Goal: Check status: Check status

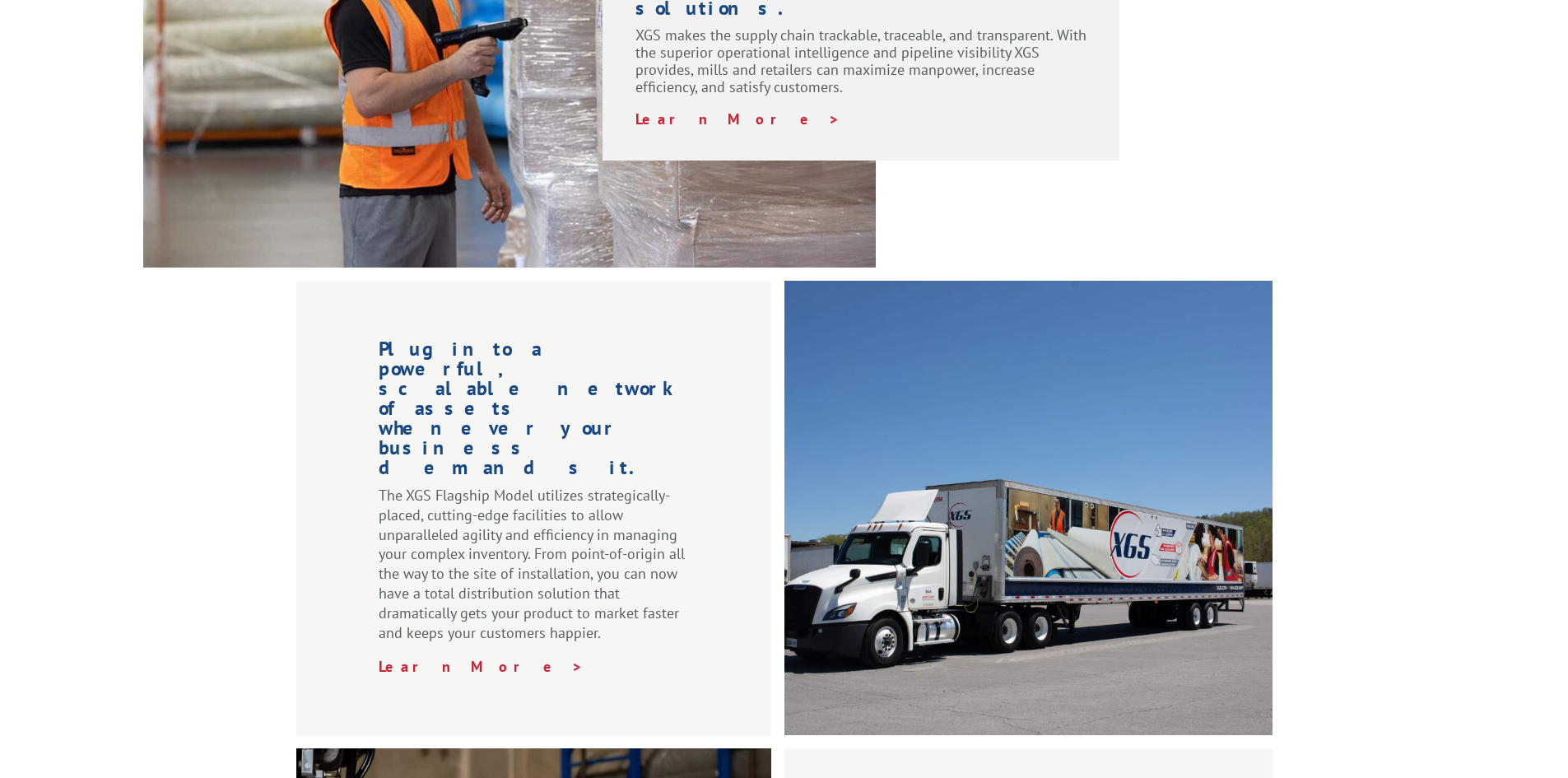
scroll to position [1625, 0]
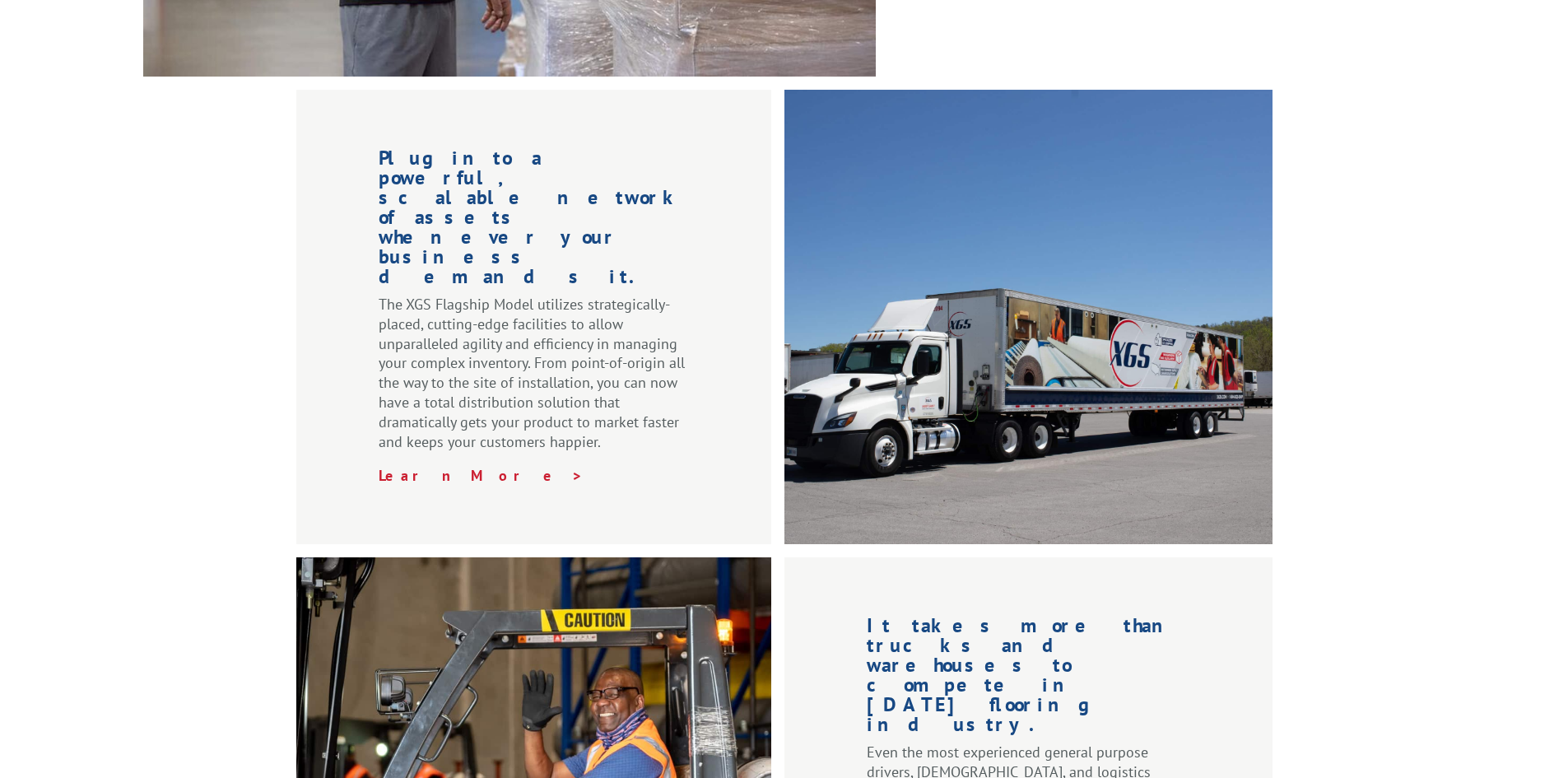
click at [180, 466] on div "Plug into a powerful, scalable network of assets whenever your business demands…" at bounding box center [784, 541] width 1568 height 902
click at [1567, 441] on html "For [PERSON_NAME], Manufacturers, & Importers For Retailers Independent Retaile…" at bounding box center [784, 91] width 1568 height 3431
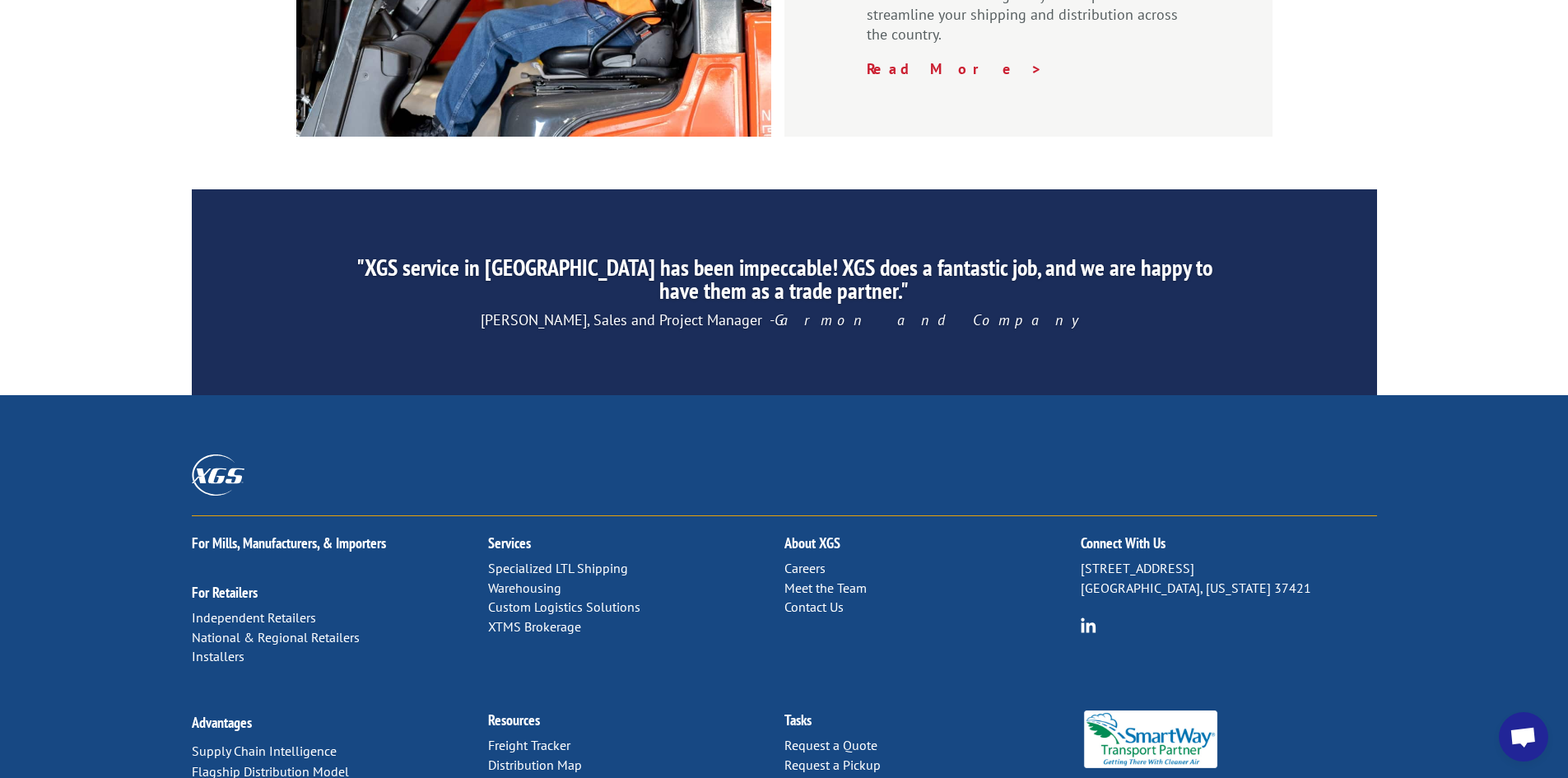
click at [564, 756] on link "Distribution Map" at bounding box center [535, 764] width 94 height 16
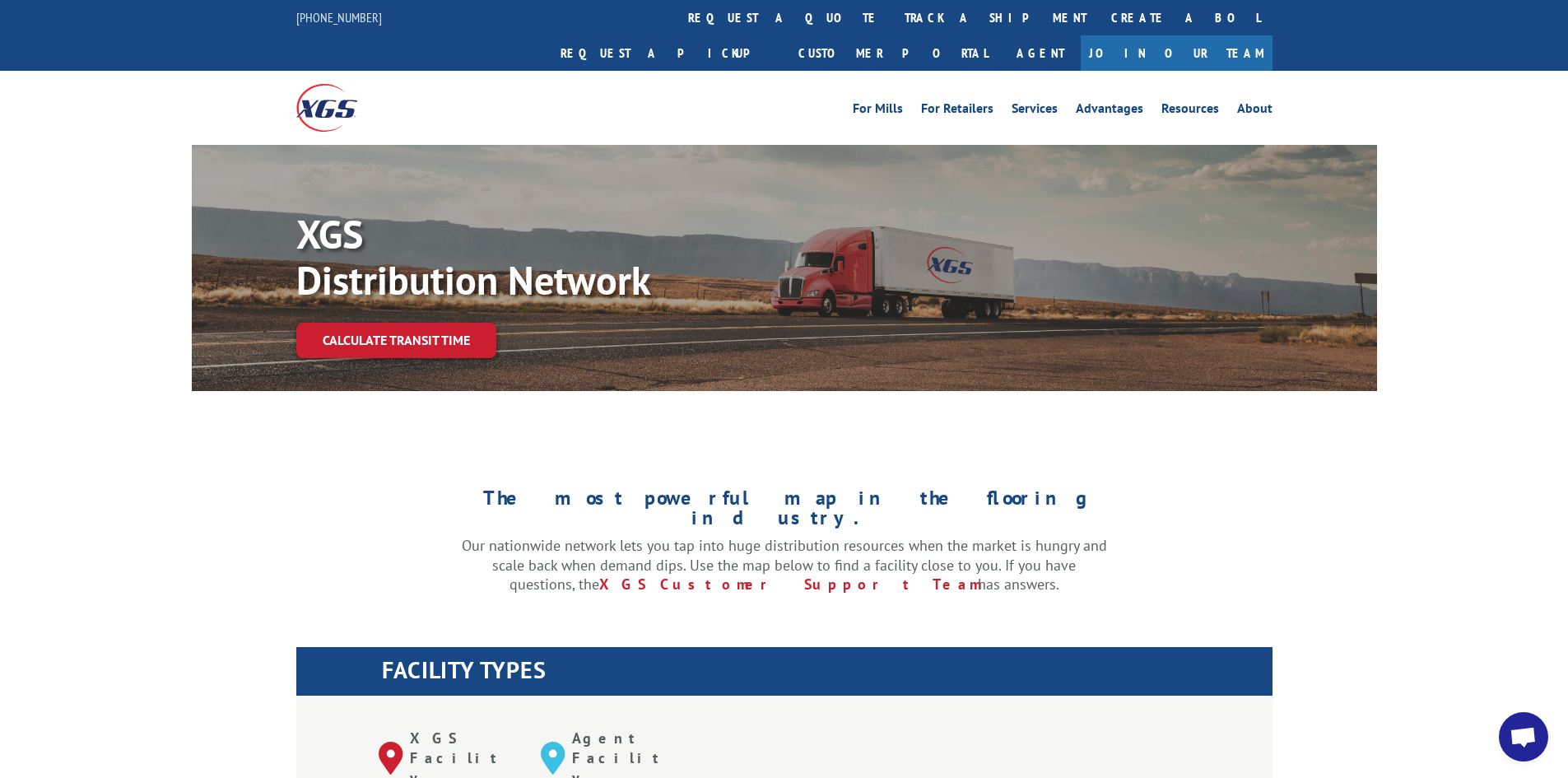
click at [893, 13] on link "track a shipment" at bounding box center [995, 17] width 206 height 35
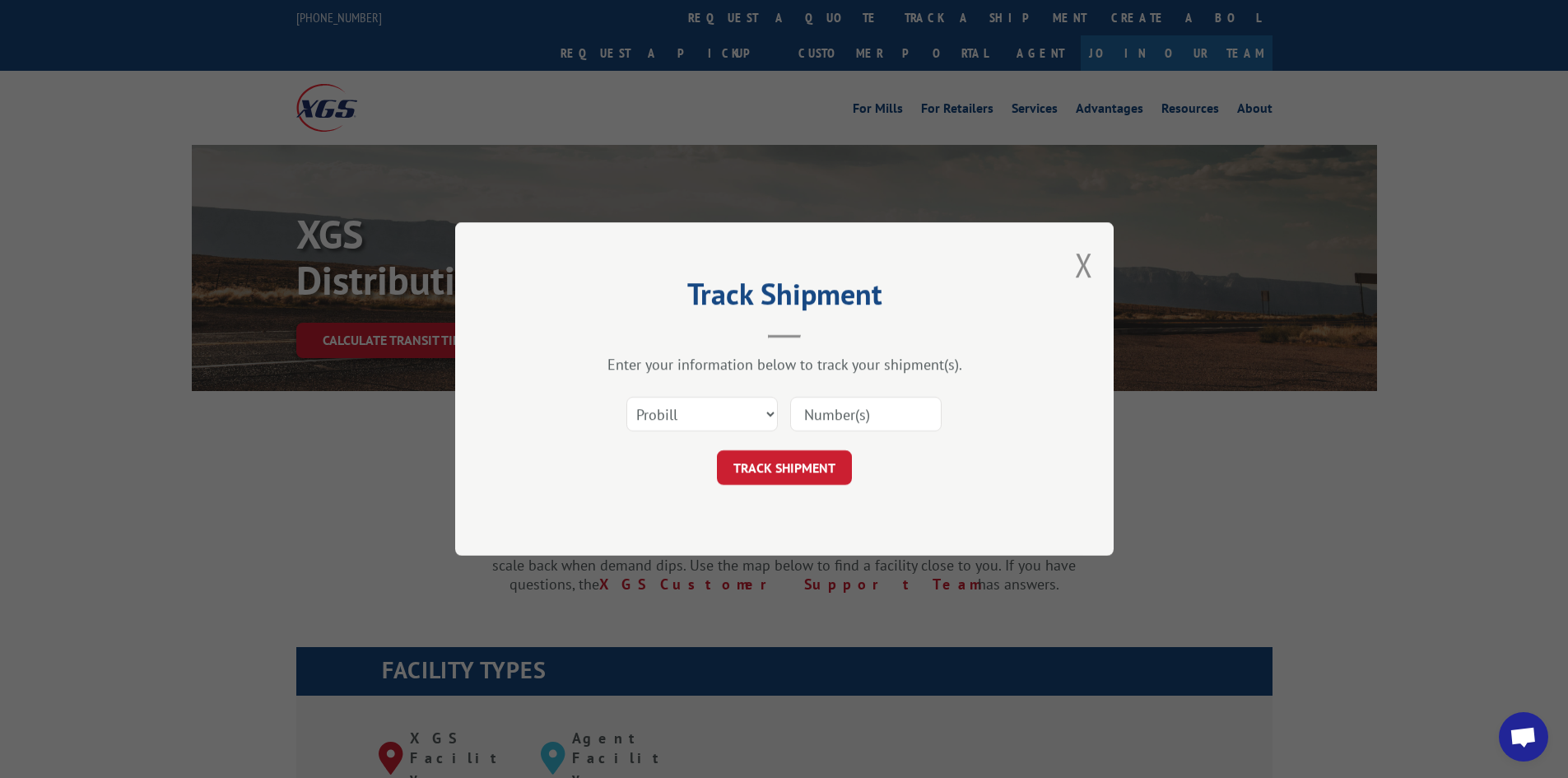
click at [829, 431] on input at bounding box center [867, 414] width 151 height 34
paste input "17426486"
type input "17426486"
click at [792, 467] on button "TRACK SHIPMENT" at bounding box center [784, 467] width 135 height 34
